Goal: Information Seeking & Learning: Learn about a topic

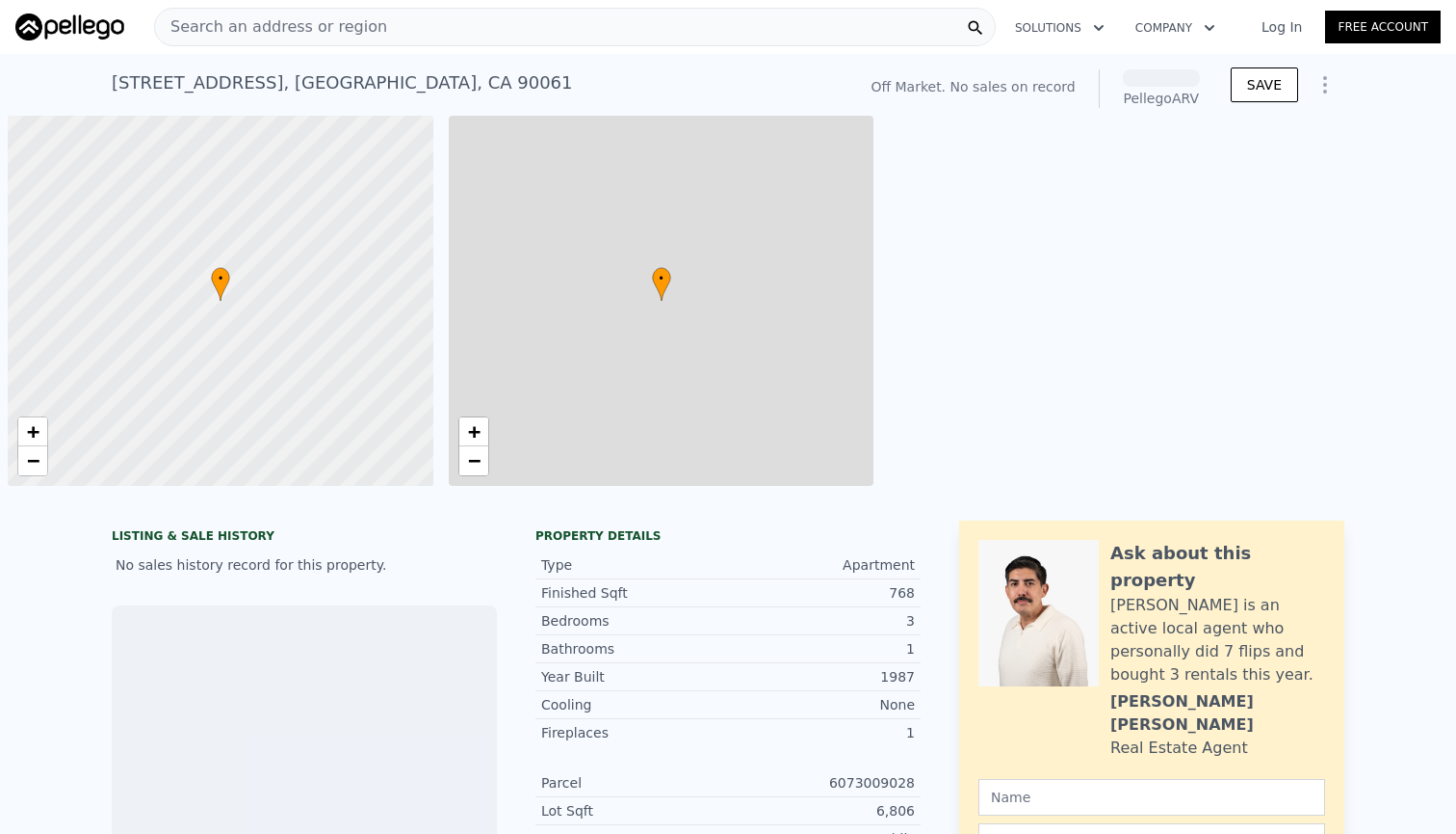
scroll to position [0, 8]
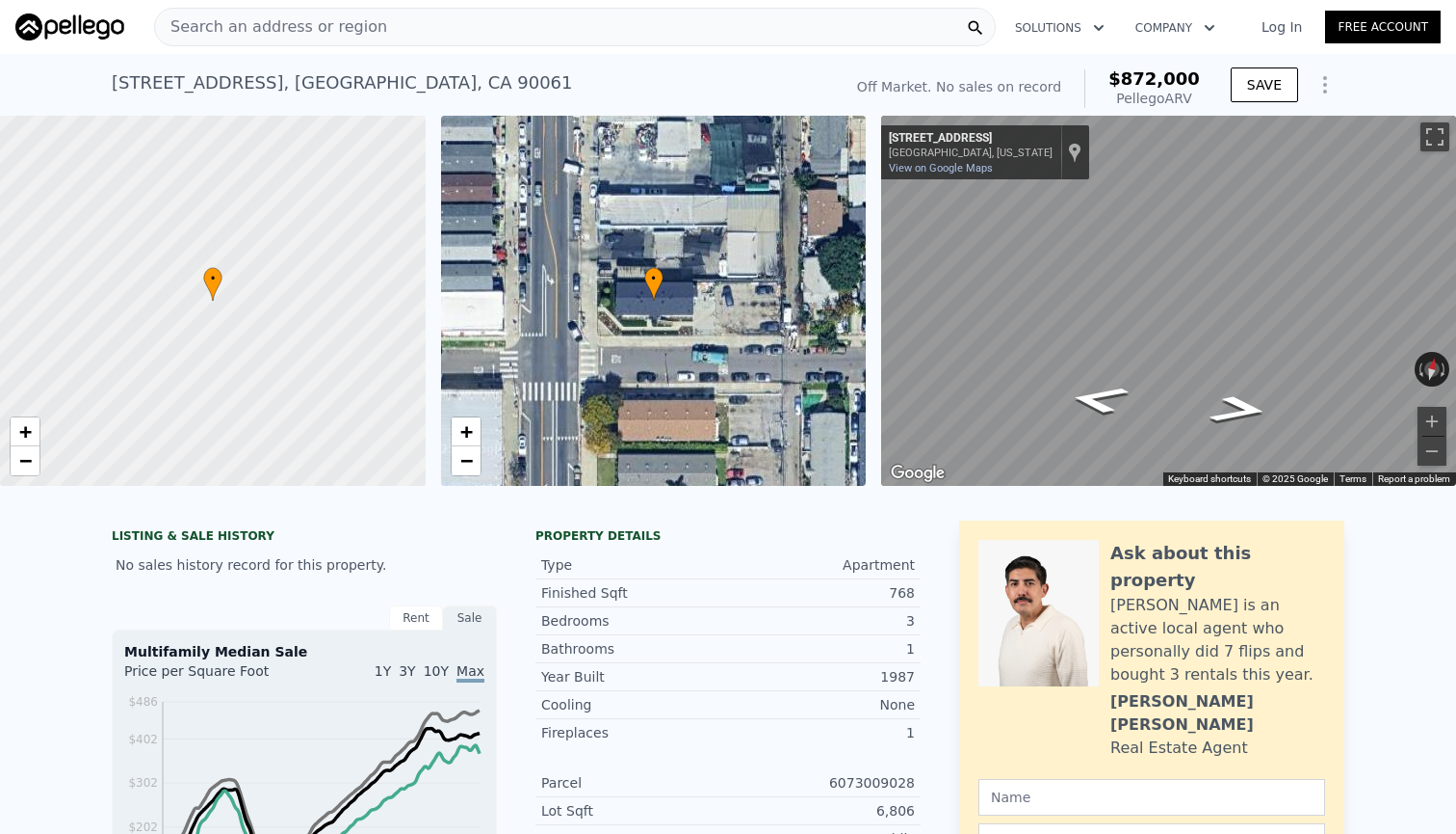
click at [898, 31] on div "Search an address or region" at bounding box center [575, 27] width 842 height 39
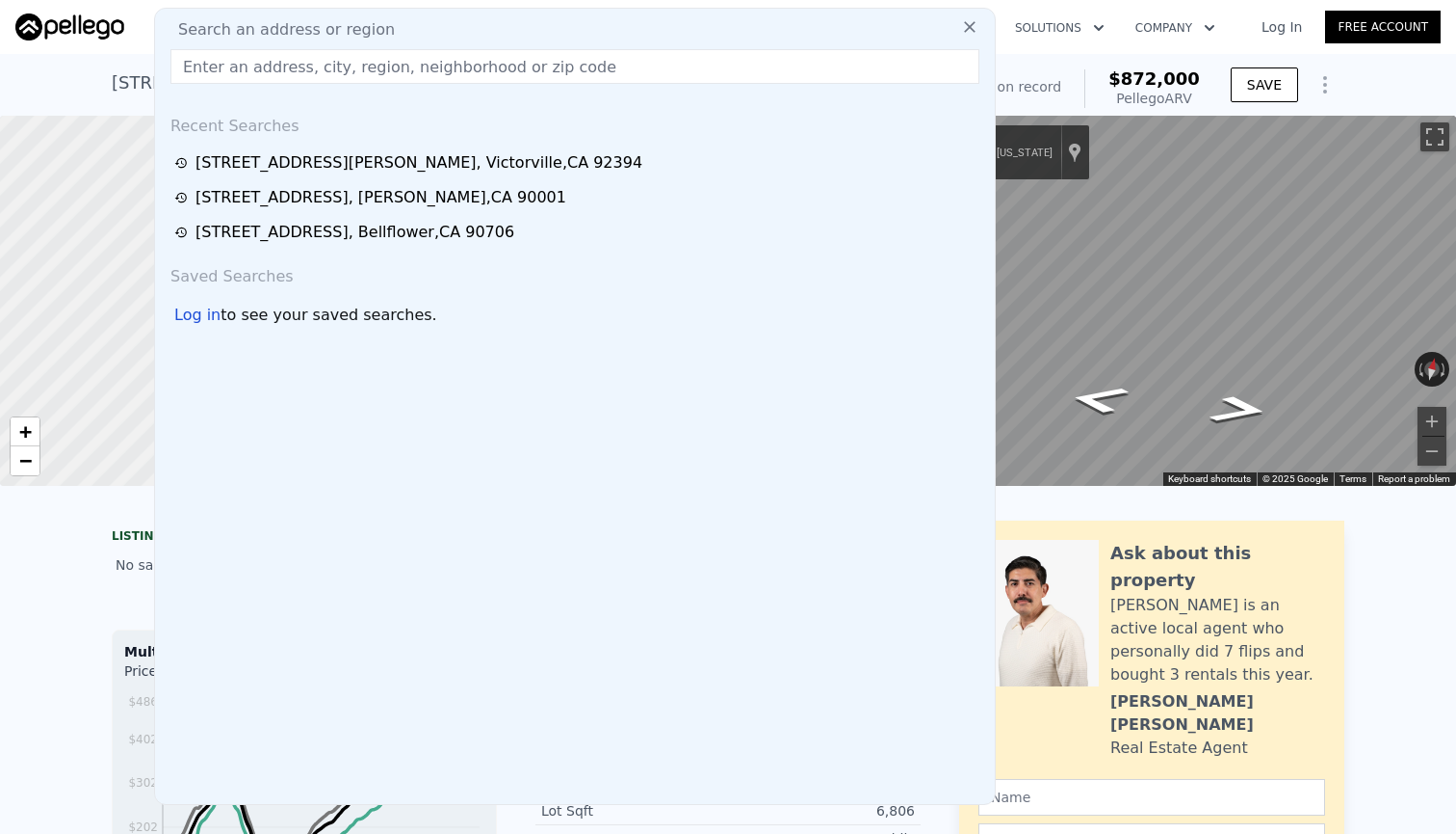
click at [898, 31] on div "Search an address or region" at bounding box center [575, 30] width 825 height 23
click at [677, 50] on input "text" at bounding box center [575, 67] width 810 height 35
paste input "[STREET_ADDRESS]"
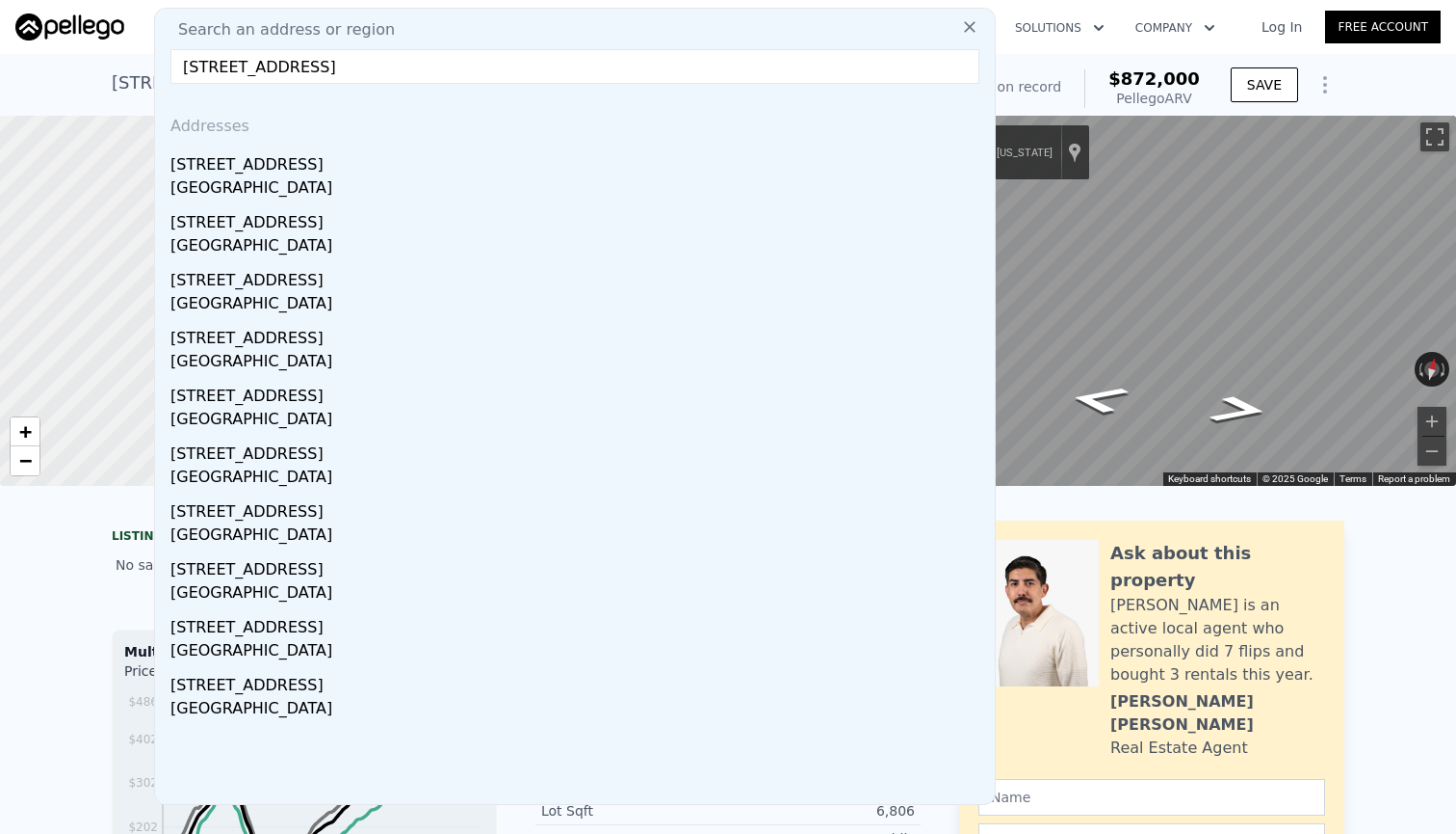
scroll to position [0, 0]
drag, startPoint x: 323, startPoint y: 71, endPoint x: 609, endPoint y: 62, distance: 286.1
click at [609, 62] on input "[STREET_ADDRESS]" at bounding box center [575, 67] width 810 height 35
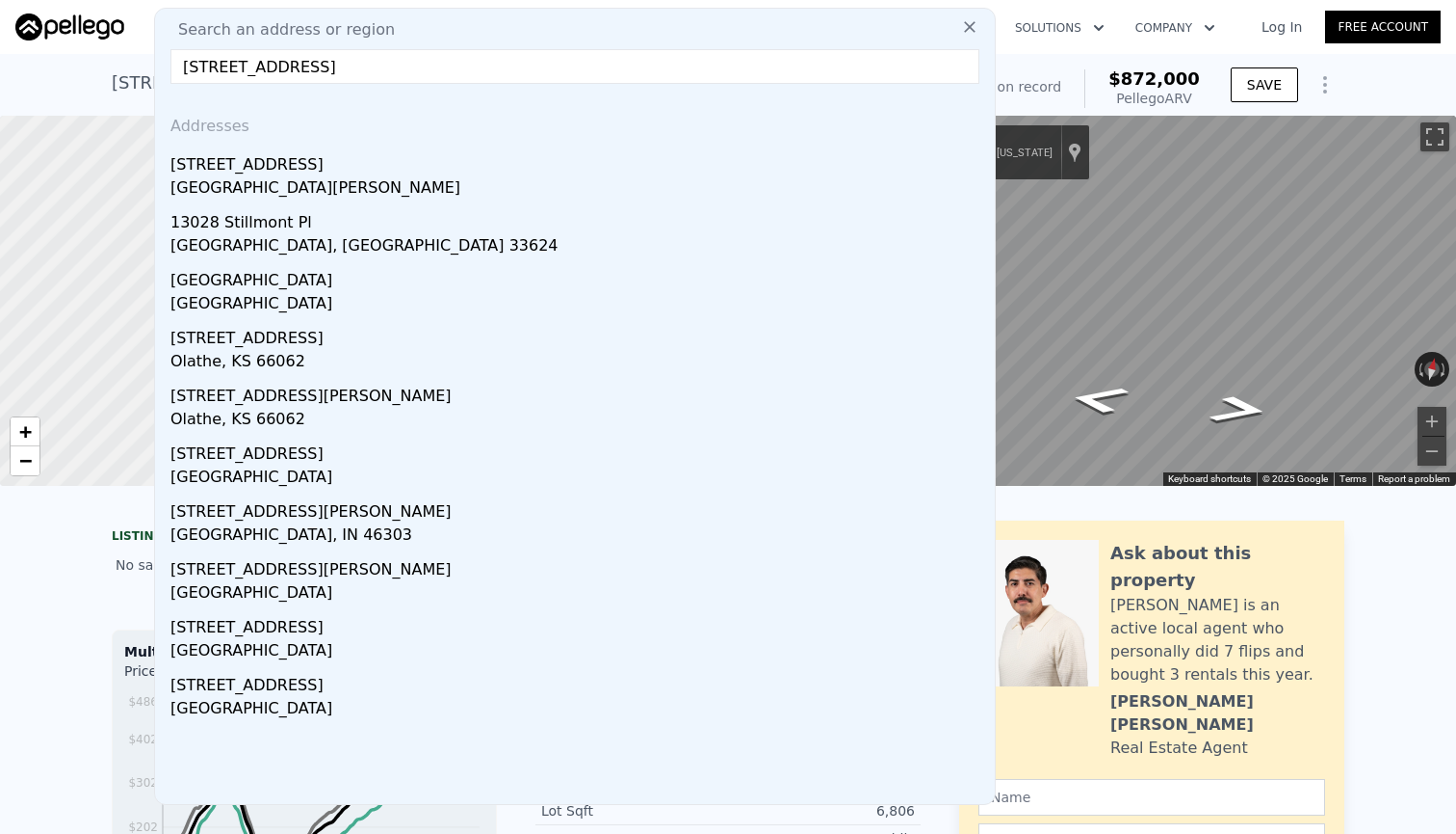
type input "[STREET_ADDRESS]"
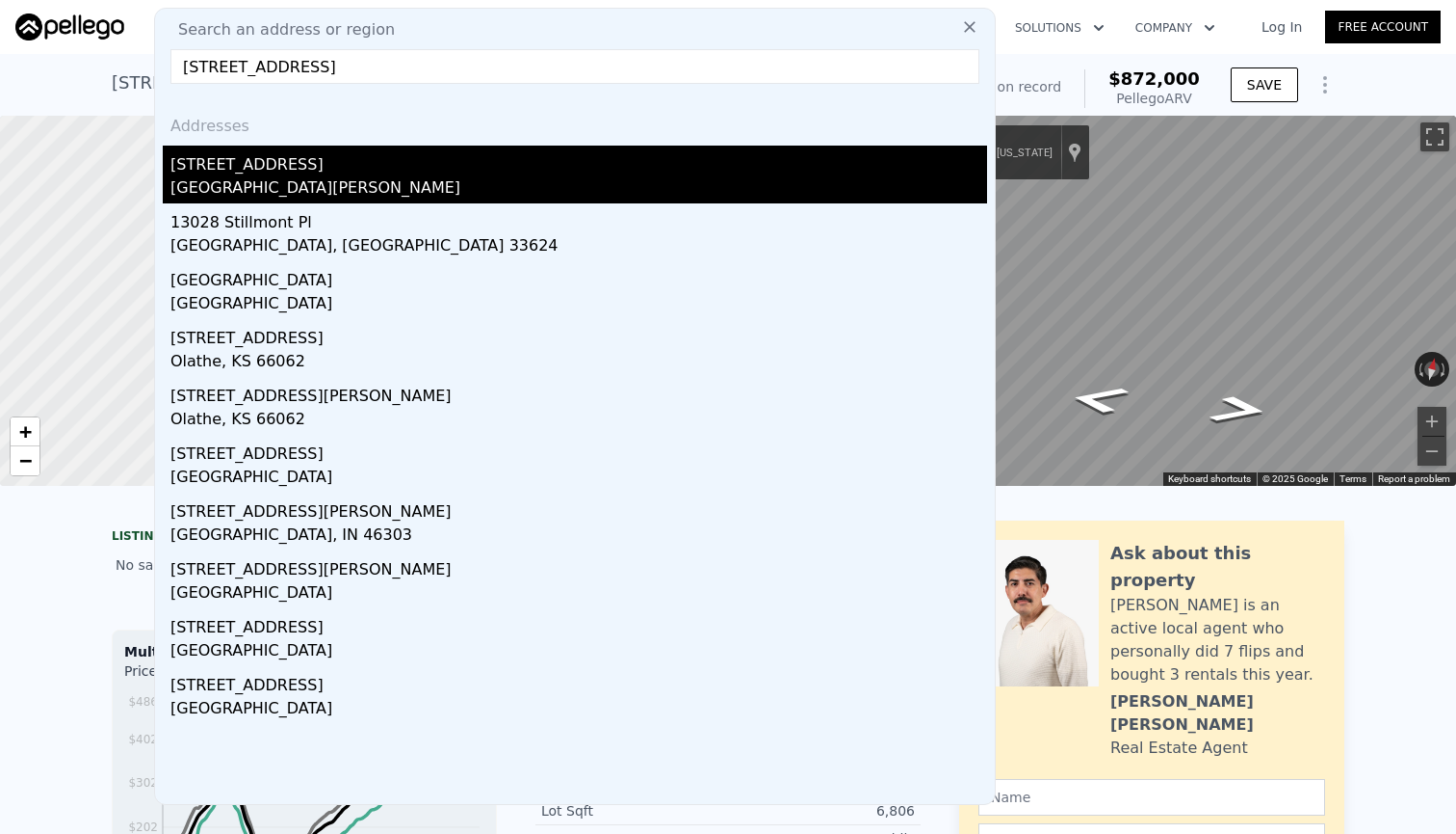
click at [519, 178] on div "[GEOGRAPHIC_DATA][PERSON_NAME]" at bounding box center [579, 190] width 817 height 27
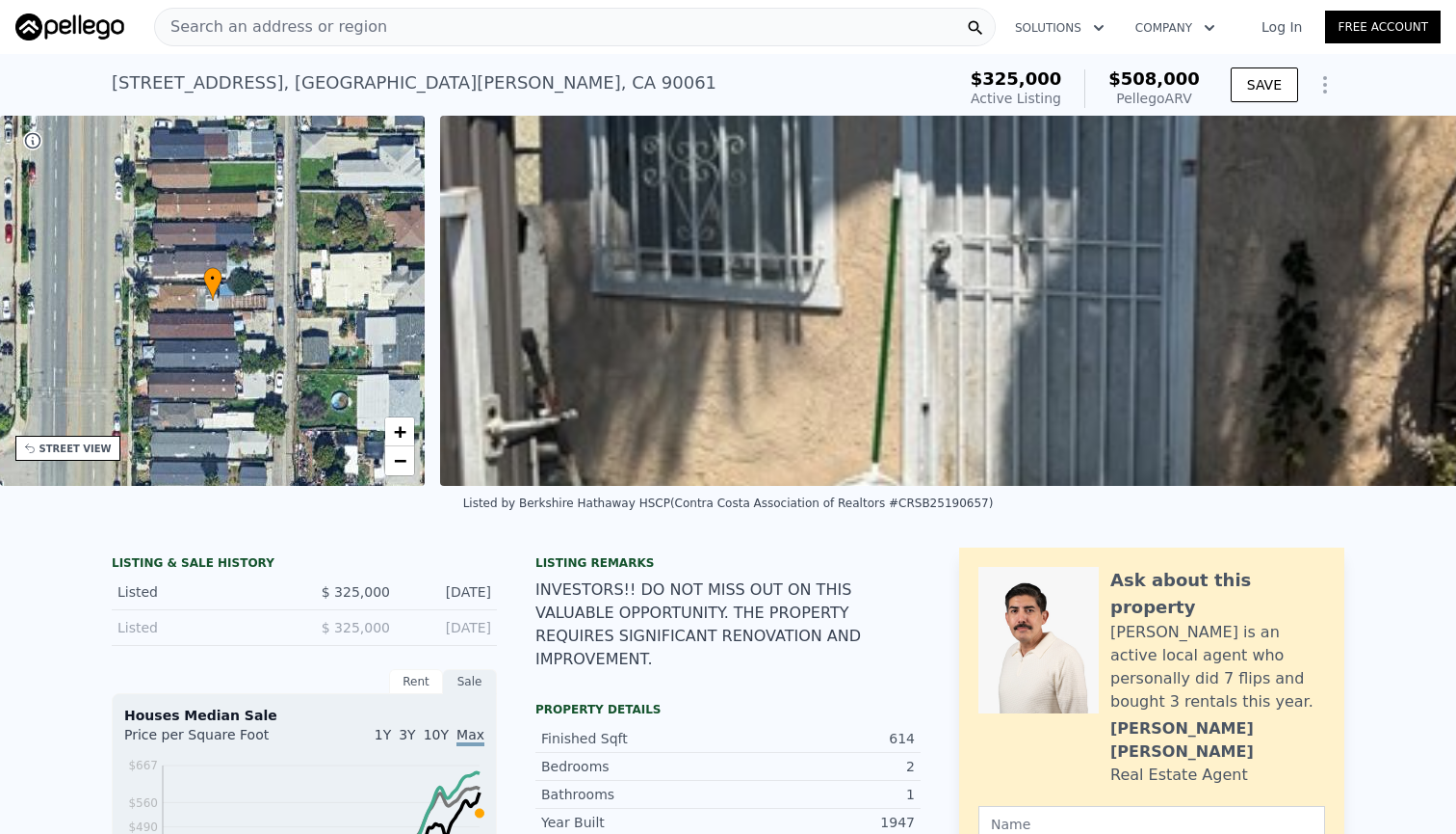
click at [699, 1] on nav "Search an address or region Solutions Company Open main menu Log In Free Account" at bounding box center [728, 27] width 1456 height 54
click at [682, 70] on div "[STREET_ADDRESS][PERSON_NAME] Active at $325k (~ARV $508k )" at bounding box center [530, 89] width 837 height 54
click at [698, 41] on div "Search an address or region" at bounding box center [575, 27] width 842 height 39
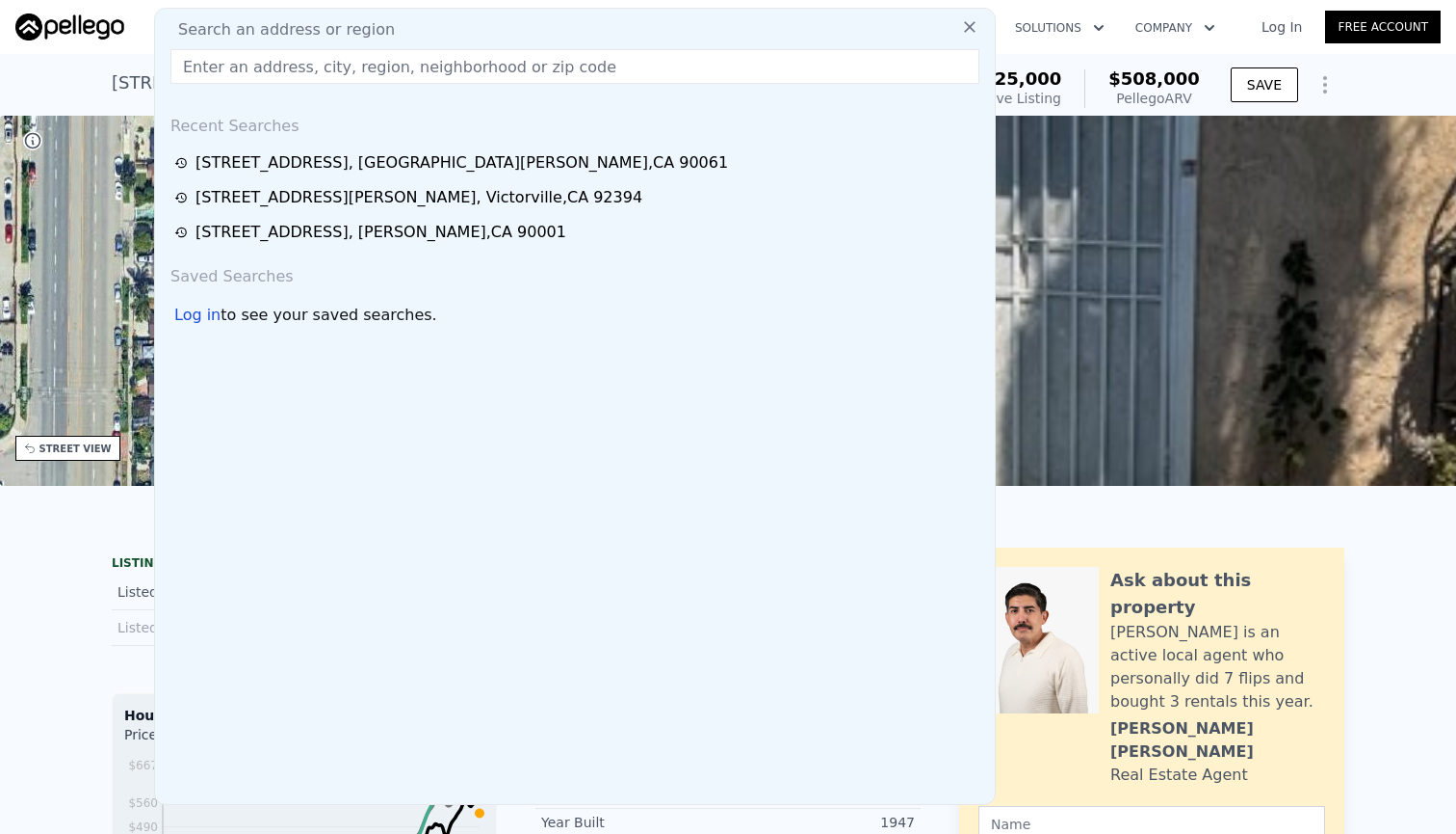
type input "[STREET_ADDRESS]"
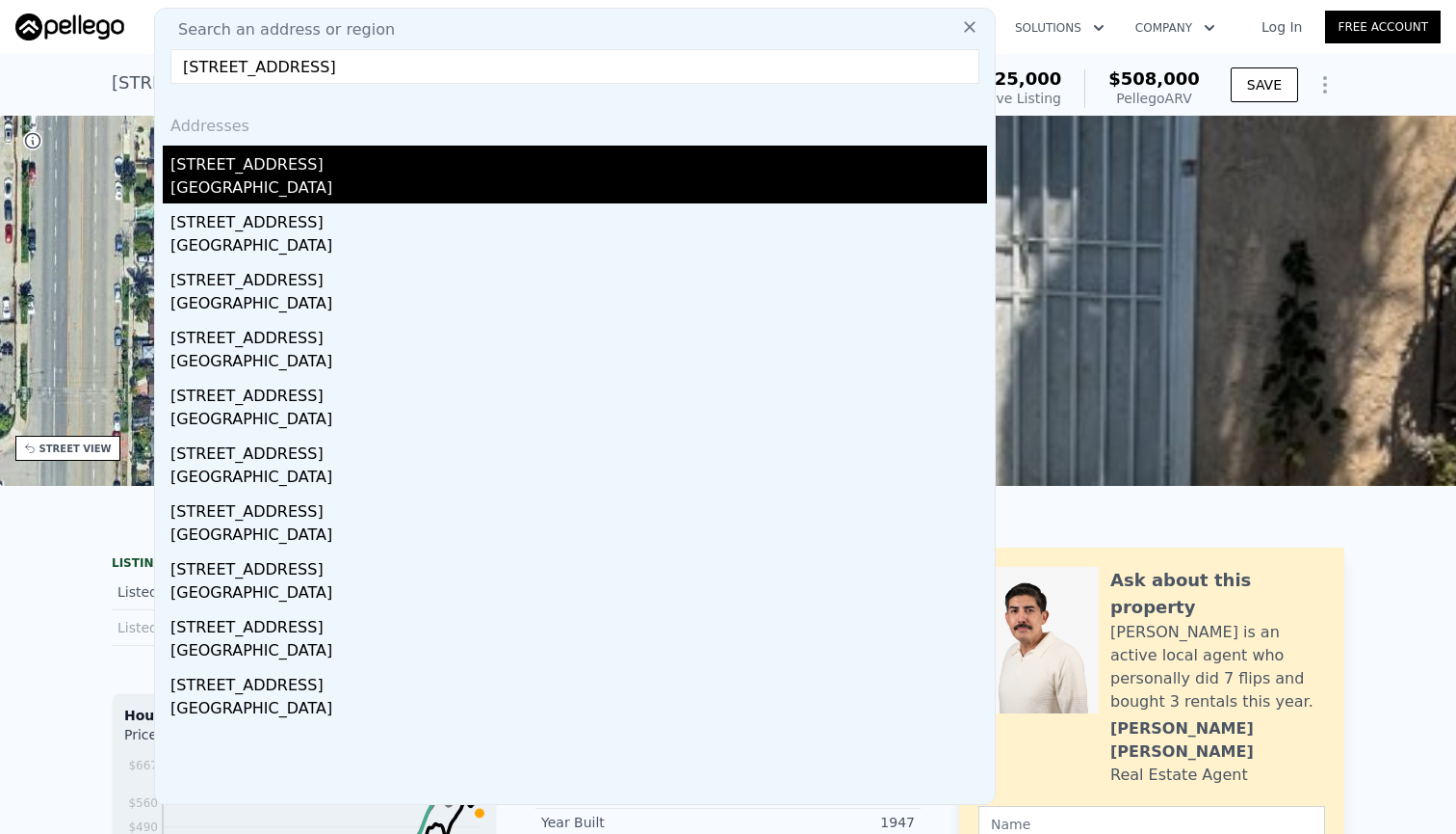
click at [341, 181] on div "[GEOGRAPHIC_DATA]" at bounding box center [579, 190] width 817 height 27
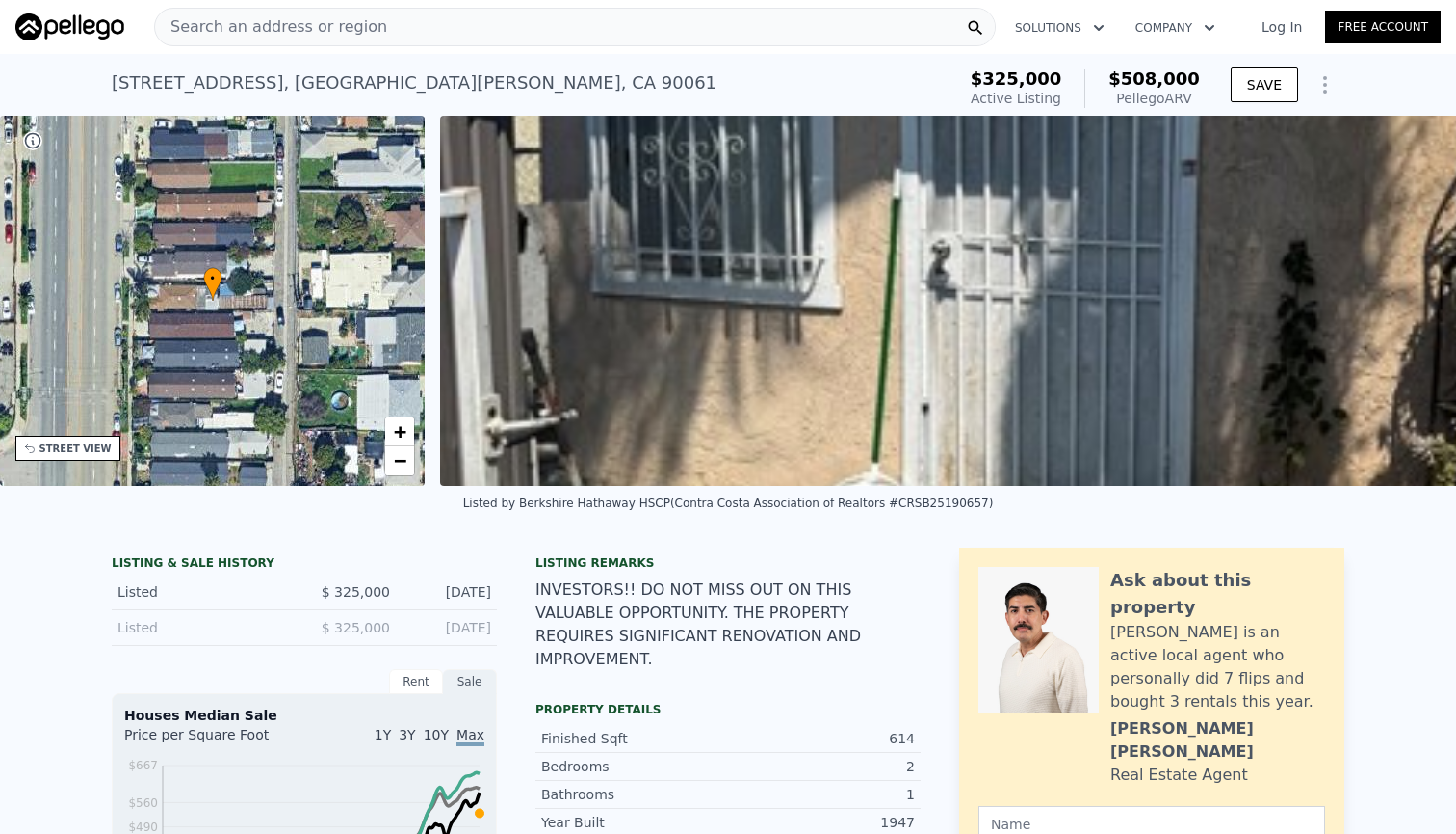
type input "4"
type input "2"
type input "660"
type input "972"
type input "3123"
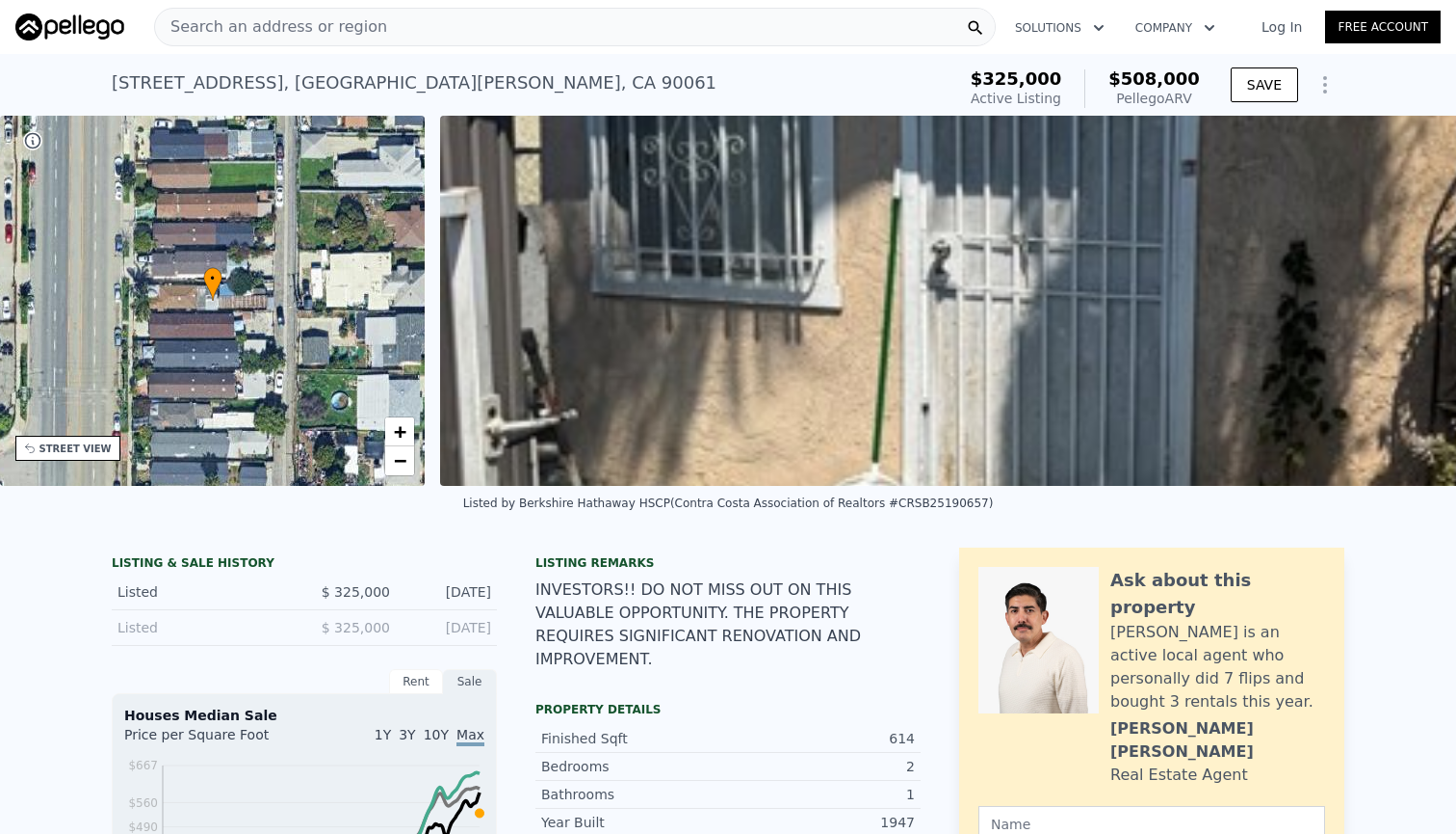
type input "6889"
type input "$ 540,000"
type input "6"
type input "$ 78,305"
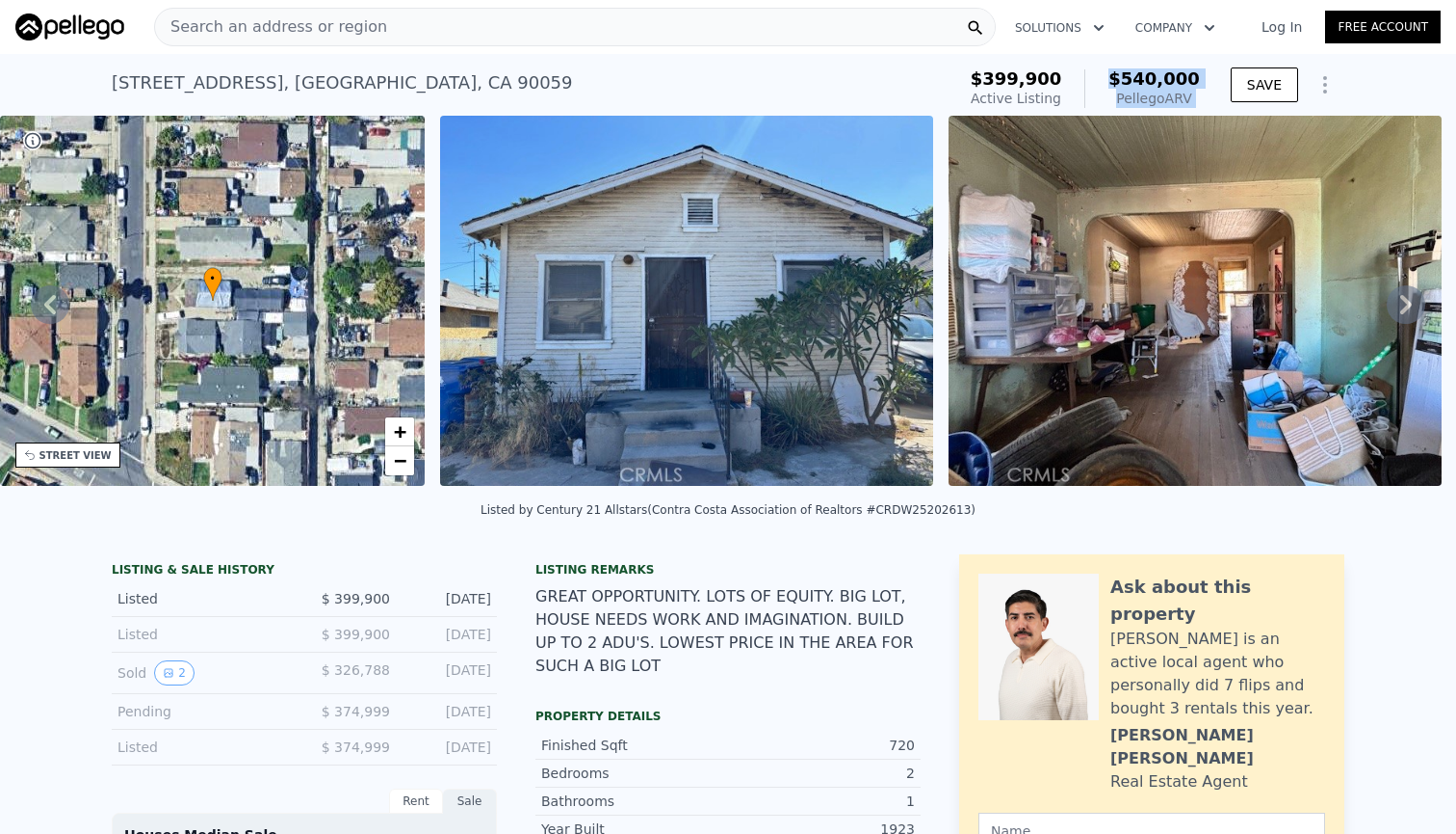
drag, startPoint x: 1113, startPoint y: 79, endPoint x: 1227, endPoint y: 72, distance: 114.2
click at [1227, 72] on div "$399,900 Active Listing $540,000 Pellego ARV SAVE" at bounding box center [1153, 89] width 381 height 54
click at [753, 20] on div "Search an address or region" at bounding box center [575, 27] width 842 height 39
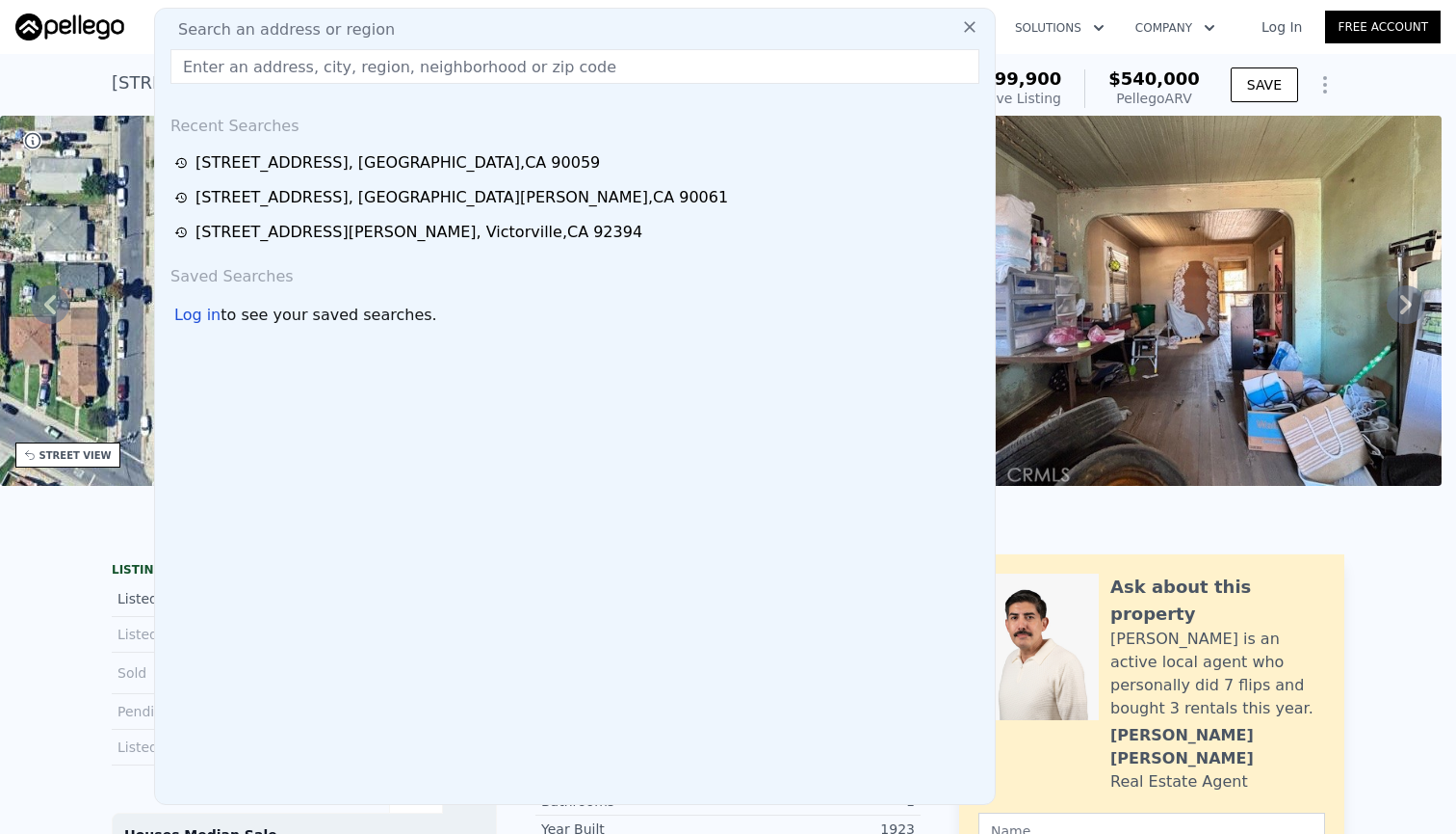
click at [753, 27] on div "Search an address or region" at bounding box center [575, 30] width 825 height 23
click at [691, 73] on input "text" at bounding box center [575, 67] width 810 height 35
paste input "[STREET_ADDRESS][US_STATE]"
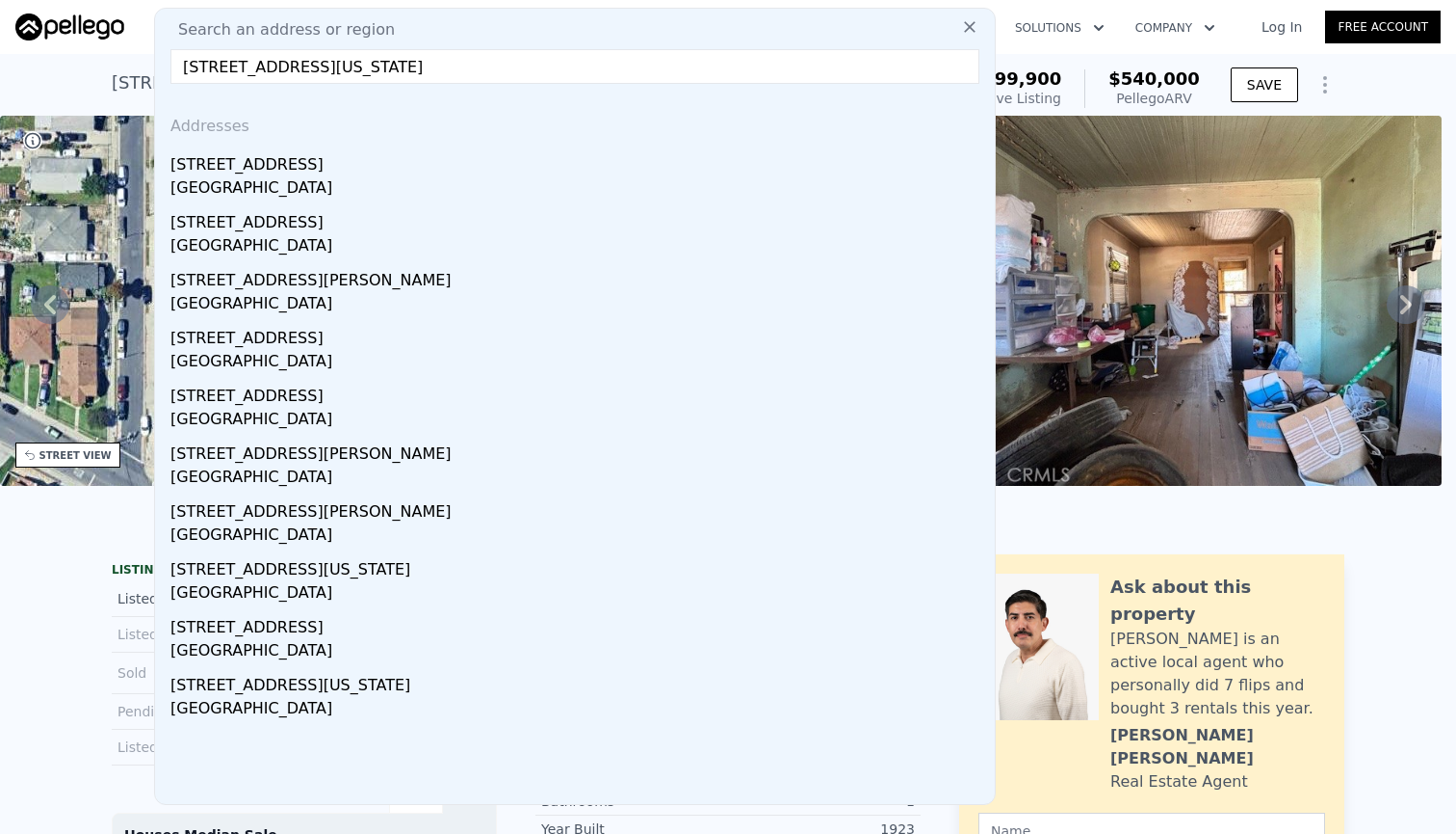
drag, startPoint x: 326, startPoint y: 67, endPoint x: 576, endPoint y: 80, distance: 250.3
click at [576, 80] on input "[STREET_ADDRESS][US_STATE]" at bounding box center [575, 67] width 810 height 35
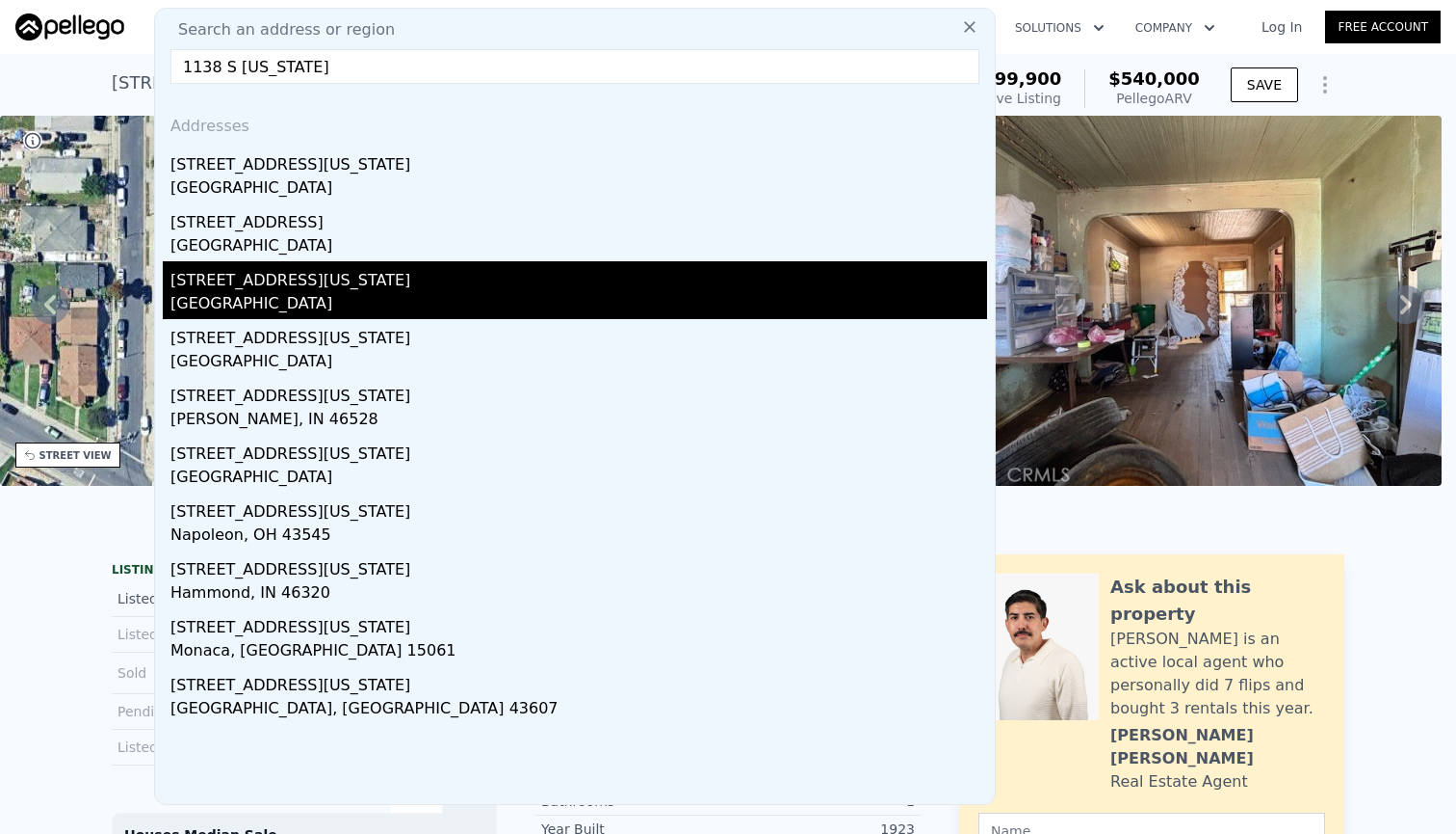
type input "1138 S [US_STATE]"
click at [405, 318] on div "[GEOGRAPHIC_DATA]" at bounding box center [579, 305] width 817 height 27
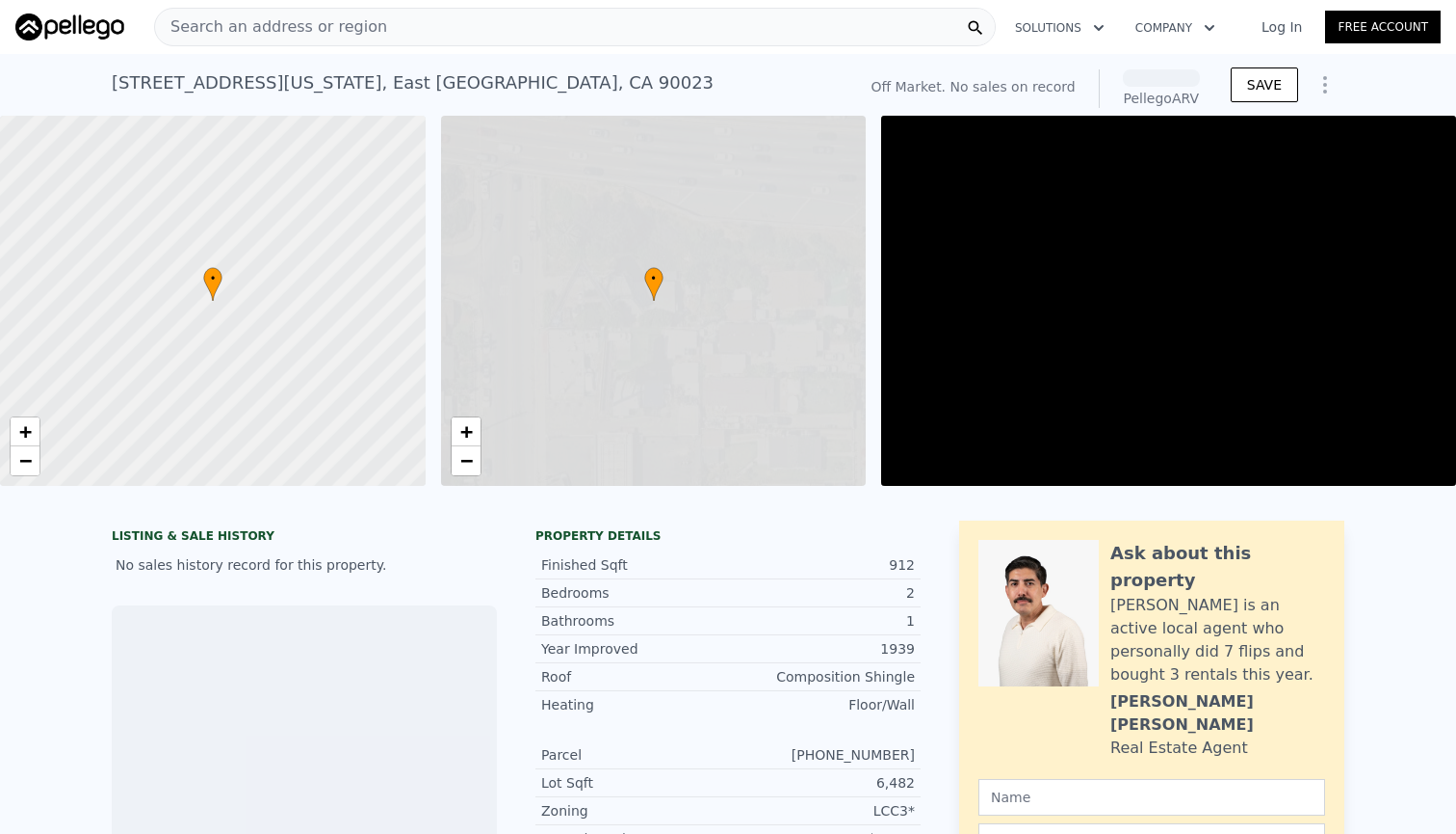
scroll to position [0, 8]
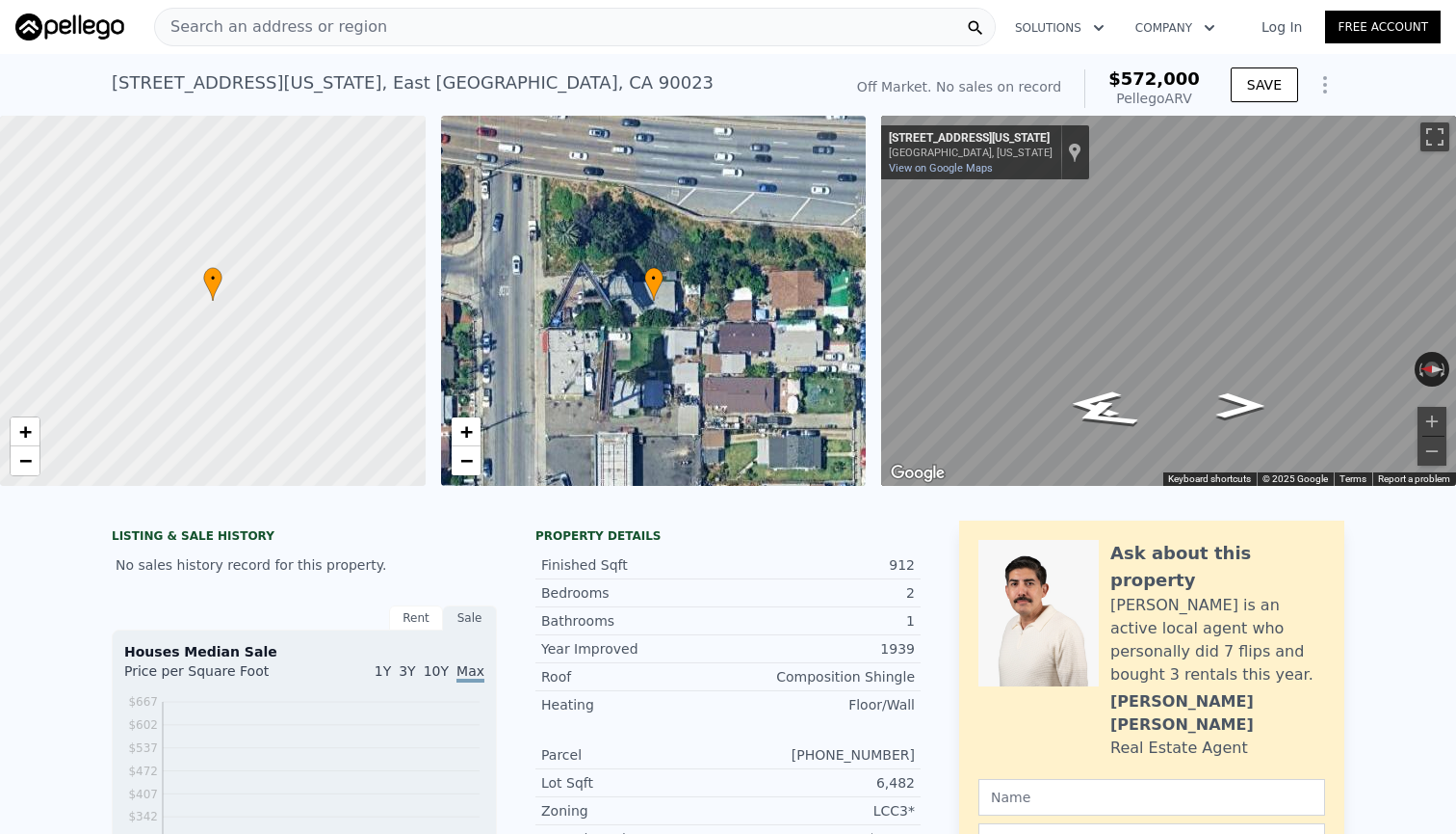
click at [974, 298] on div "Map" at bounding box center [1168, 300] width 575 height 370
drag, startPoint x: 1243, startPoint y: 403, endPoint x: 856, endPoint y: 242, distance: 419.2
click at [856, 242] on div "• + − • + − ← Move left → Move right ↑ Move up ↓ Move down + Zoom in - Zoom out…" at bounding box center [728, 300] width 1456 height 370
click at [805, 246] on div "• + − • + − ← Move left → Move right ↑ Move up ↓ Move down + Zoom in - Zoom out…" at bounding box center [728, 300] width 1456 height 370
click at [865, 40] on div "Search an address or region" at bounding box center [575, 27] width 842 height 39
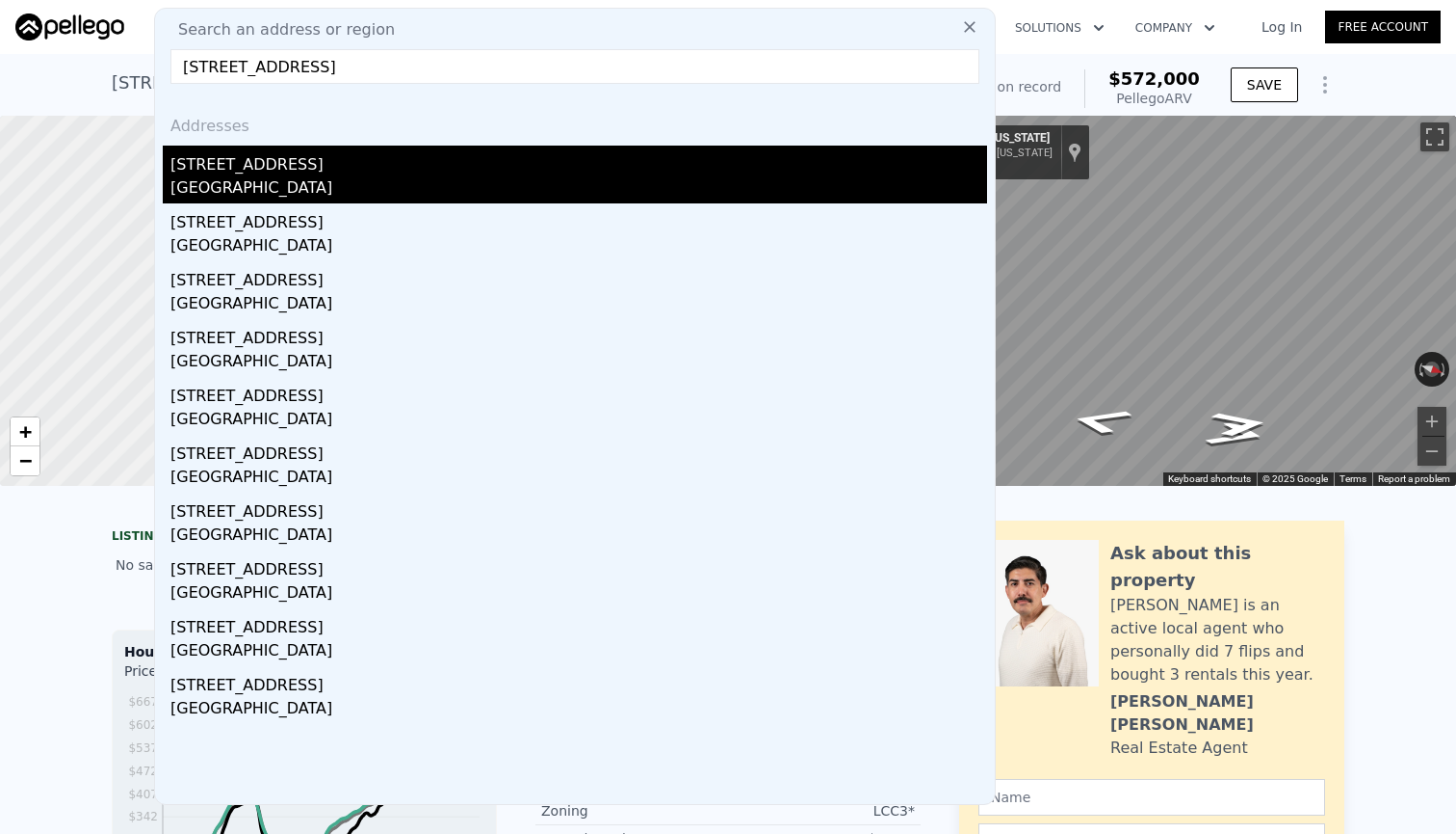
type input "[STREET_ADDRESS]"
click at [340, 196] on div "[GEOGRAPHIC_DATA]" at bounding box center [579, 190] width 817 height 27
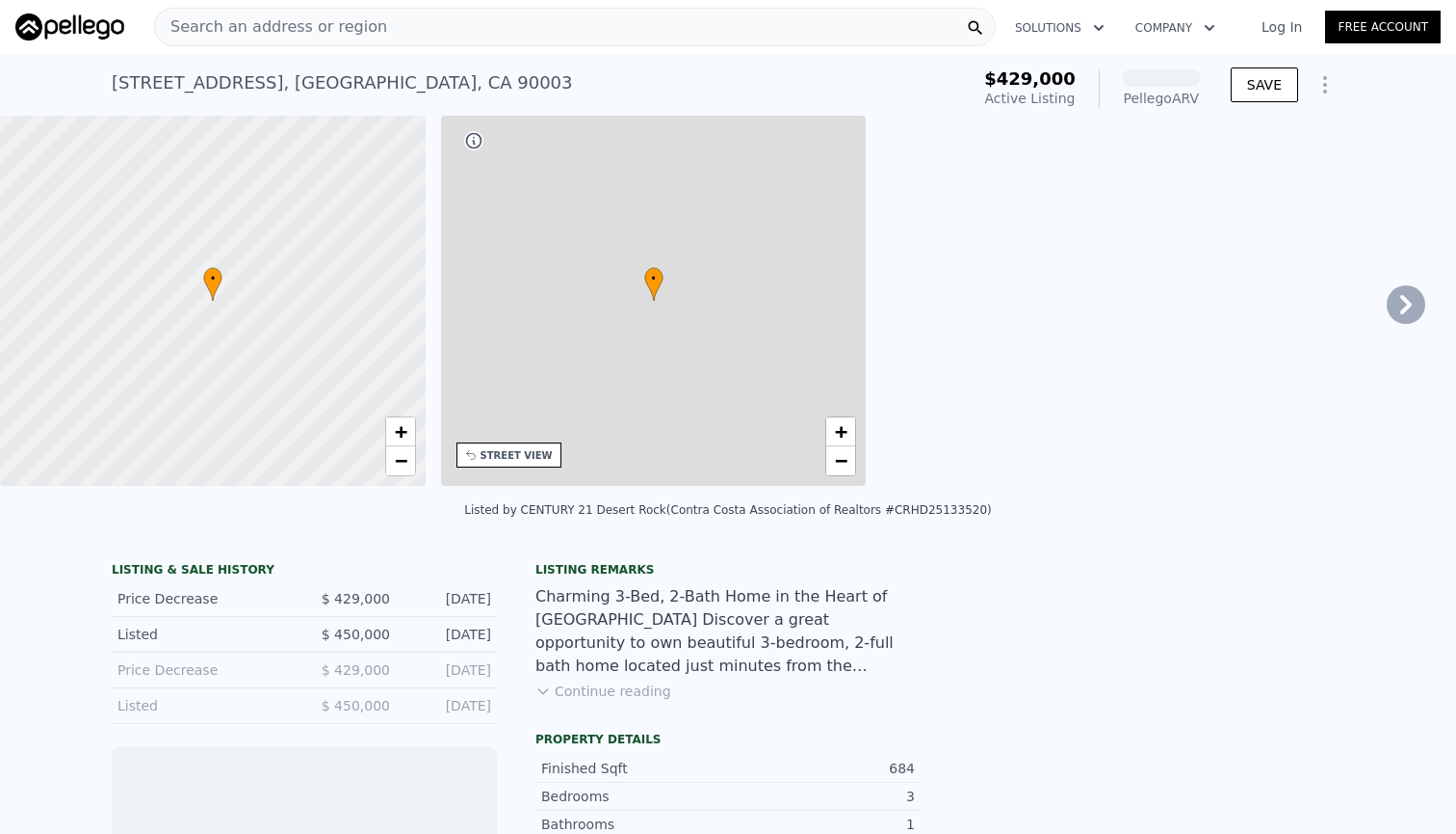
scroll to position [0, 449]
